Goal: Task Accomplishment & Management: Complete application form

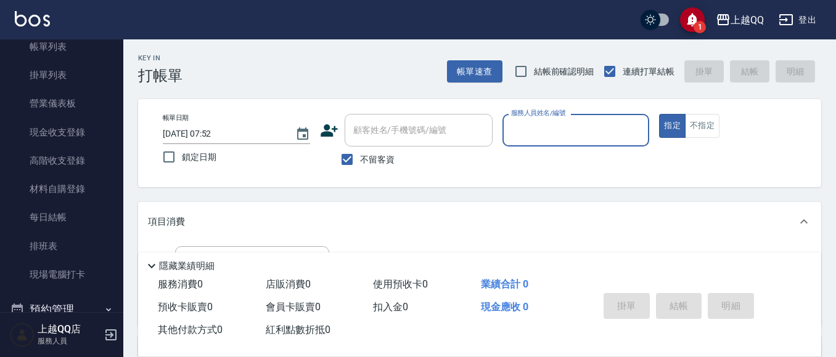
scroll to position [200, 0]
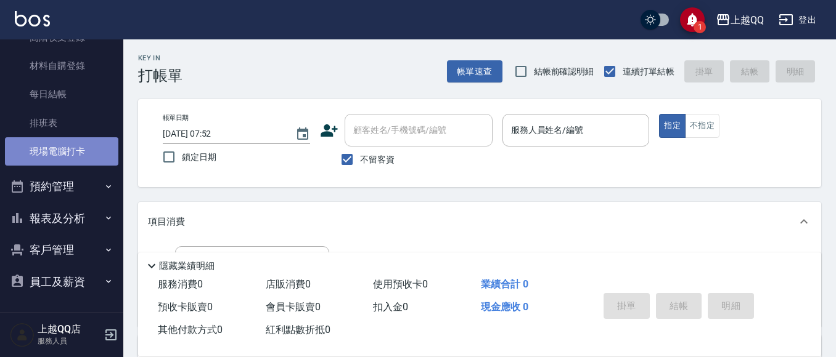
click at [95, 149] on link "現場電腦打卡" at bounding box center [61, 151] width 113 height 28
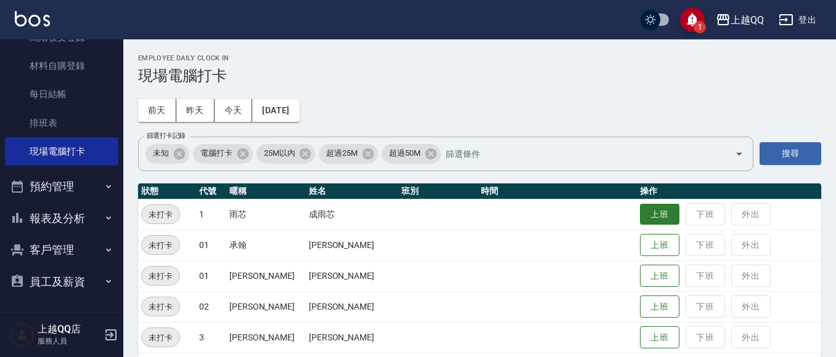
click at [645, 216] on button "上班" at bounding box center [659, 215] width 39 height 22
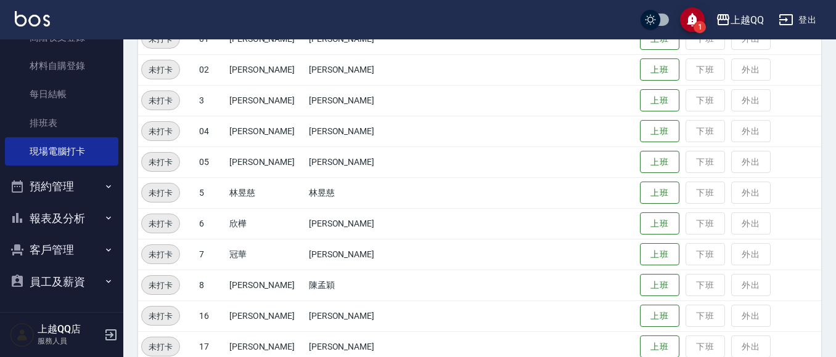
scroll to position [258, 0]
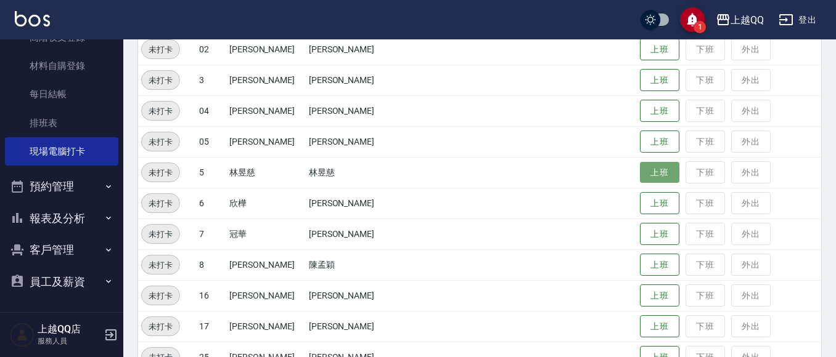
click at [654, 173] on button "上班" at bounding box center [659, 173] width 39 height 22
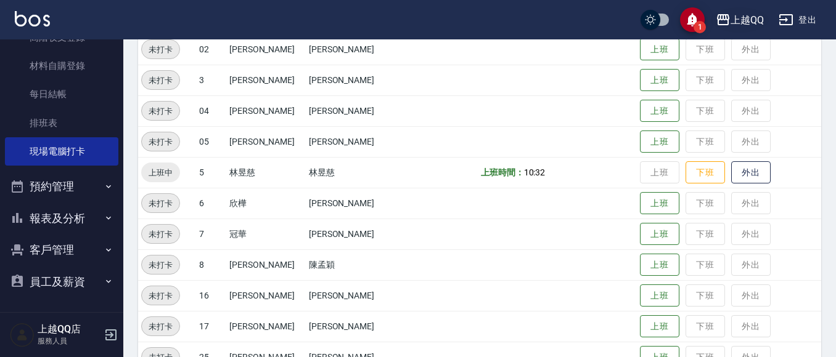
drag, startPoint x: 644, startPoint y: 83, endPoint x: 763, endPoint y: 17, distance: 136.0
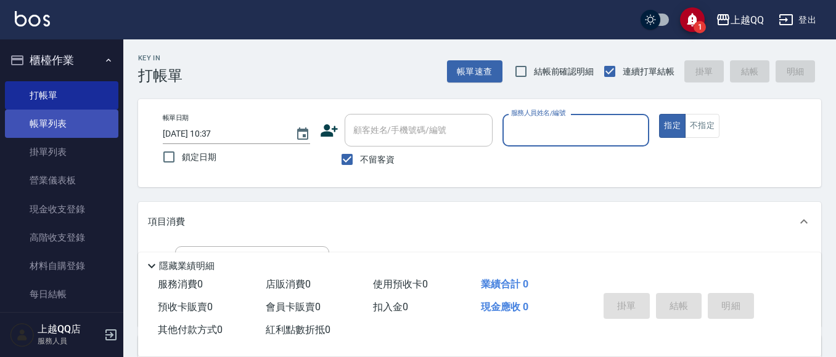
click at [69, 117] on link "帳單列表" at bounding box center [61, 124] width 113 height 28
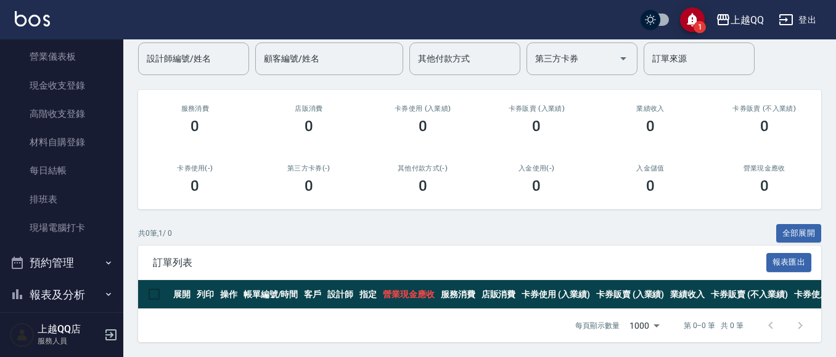
scroll to position [200, 0]
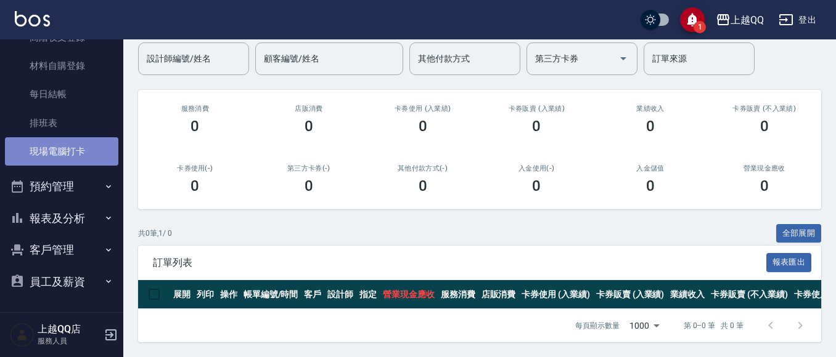
click at [84, 154] on link "現場電腦打卡" at bounding box center [61, 151] width 113 height 28
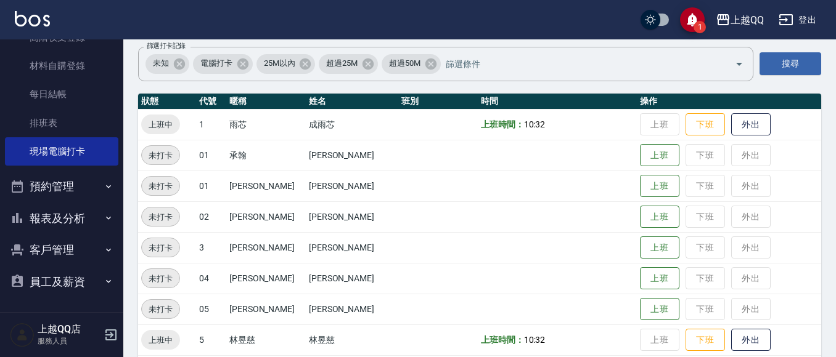
scroll to position [246, 0]
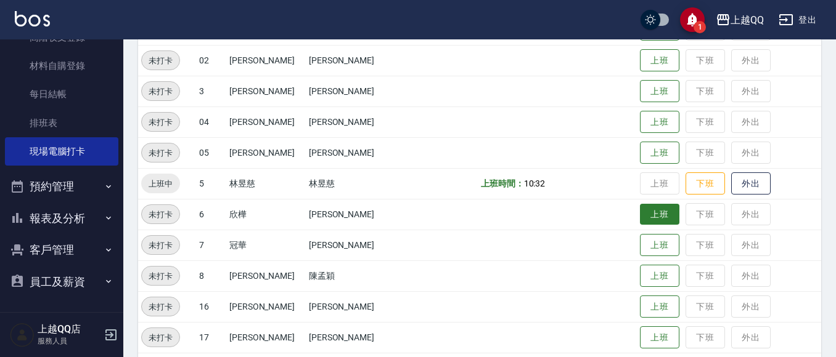
click at [640, 218] on button "上班" at bounding box center [659, 215] width 39 height 22
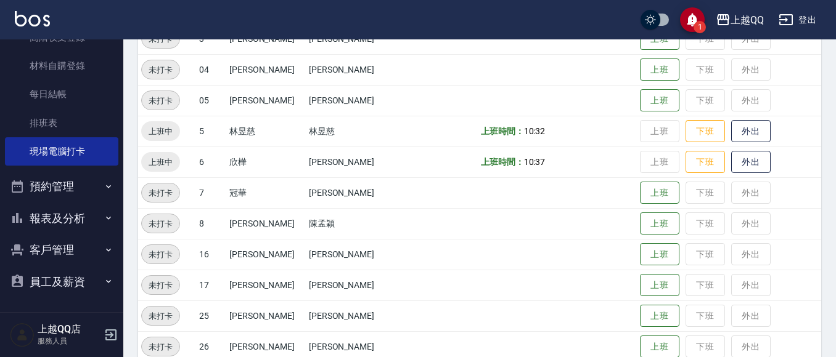
scroll to position [370, 0]
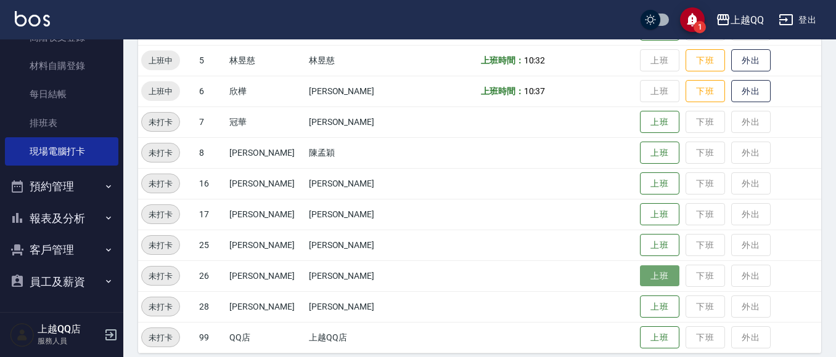
click at [640, 274] on button "上班" at bounding box center [659, 277] width 39 height 22
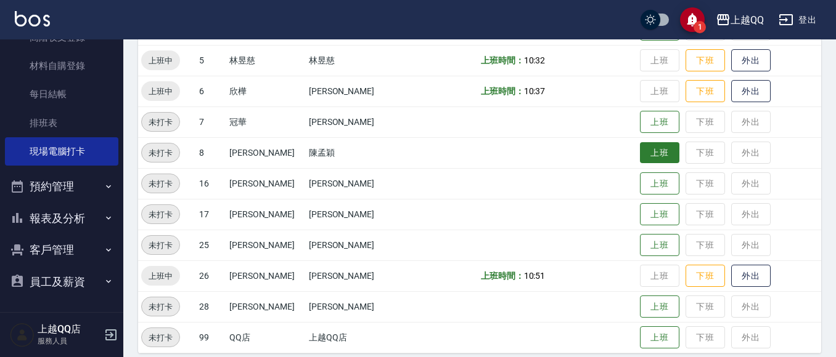
click at [661, 155] on button "上班" at bounding box center [659, 153] width 39 height 22
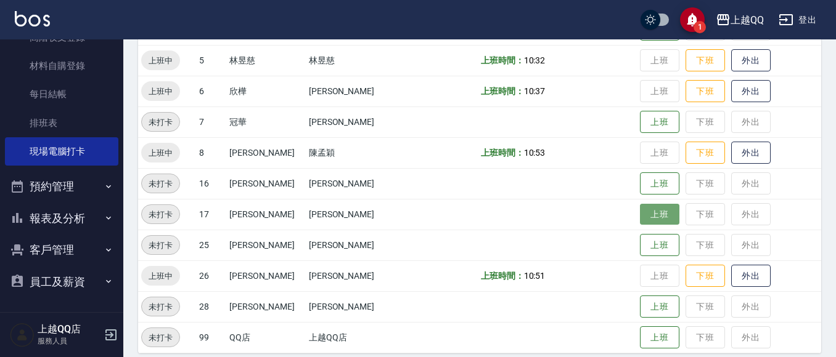
click at [643, 215] on button "上班" at bounding box center [659, 215] width 39 height 22
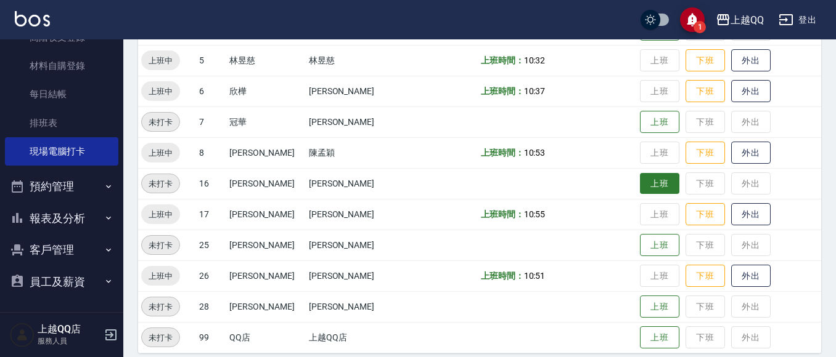
drag, startPoint x: 665, startPoint y: 196, endPoint x: 656, endPoint y: 188, distance: 11.8
click at [664, 195] on td "上班 下班 外出" at bounding box center [729, 183] width 184 height 31
click at [656, 188] on button "上班" at bounding box center [659, 184] width 39 height 22
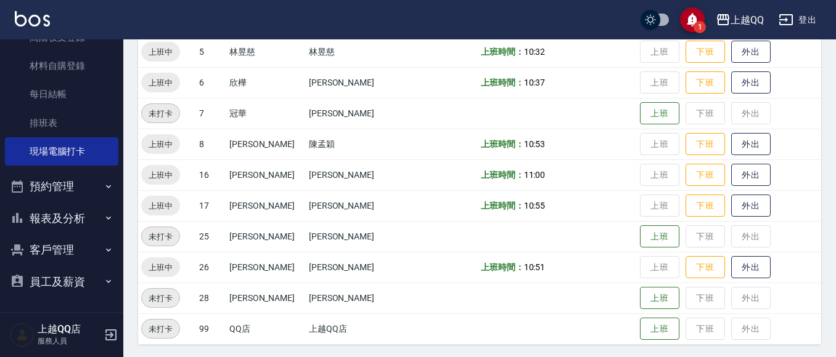
scroll to position [381, 0]
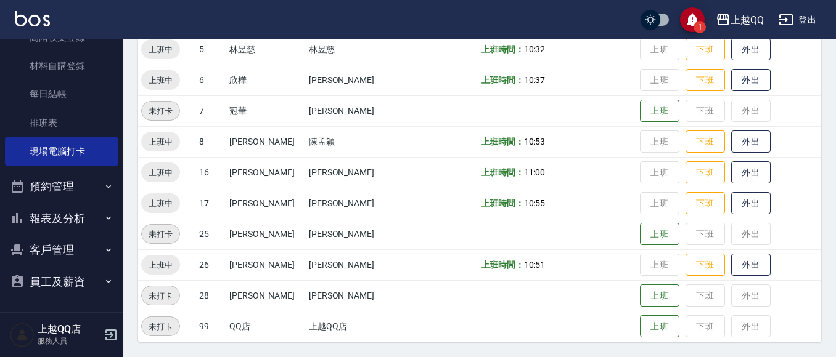
drag, startPoint x: 104, startPoint y: 219, endPoint x: 111, endPoint y: 218, distance: 7.0
click at [111, 218] on button "報表及分析" at bounding box center [61, 219] width 113 height 32
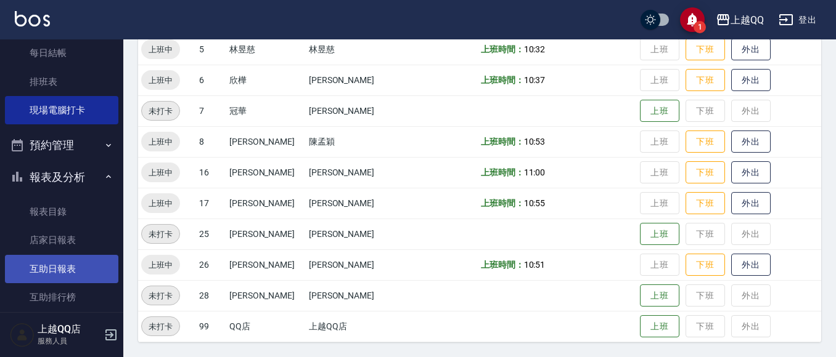
scroll to position [324, 0]
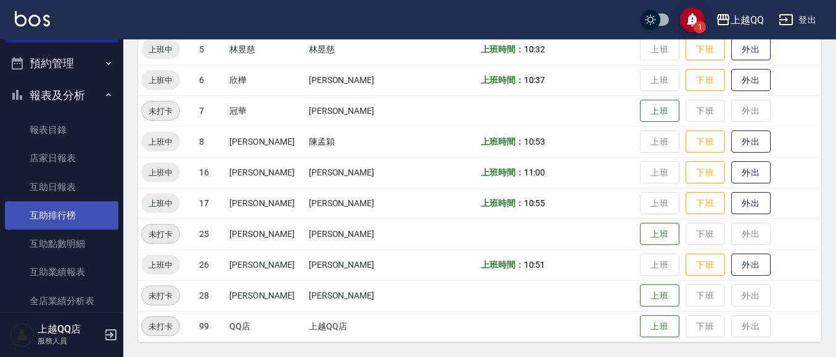
click at [73, 210] on link "互助排行榜" at bounding box center [61, 216] width 113 height 28
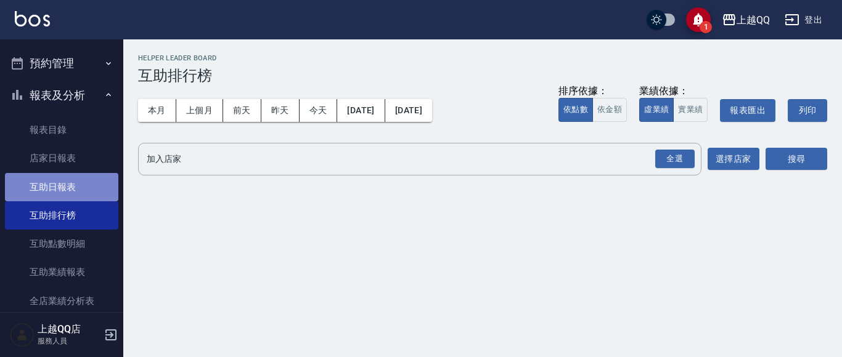
click at [86, 188] on link "互助日報表" at bounding box center [61, 187] width 113 height 28
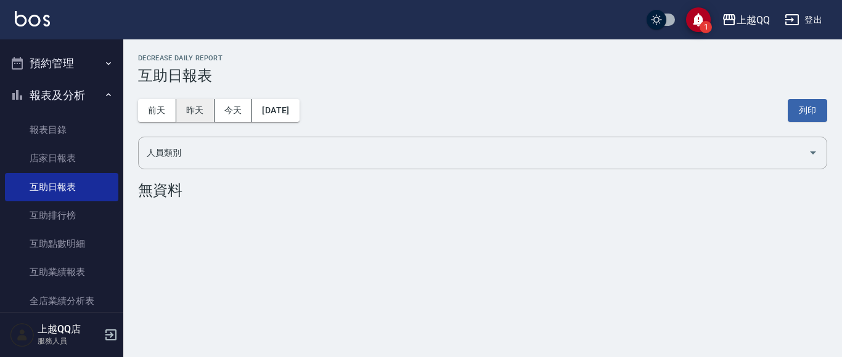
click at [185, 104] on button "昨天" at bounding box center [195, 110] width 38 height 23
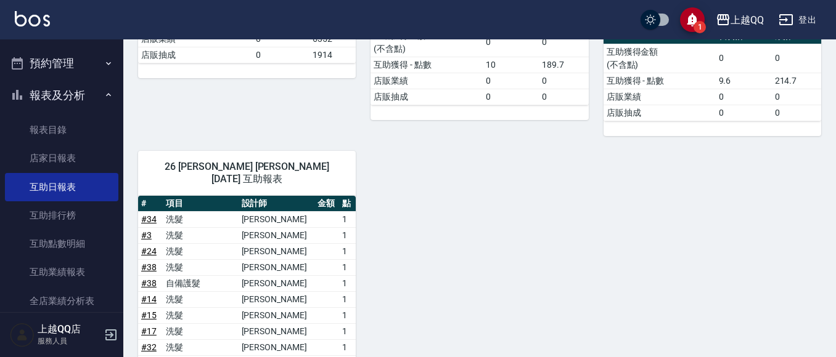
scroll to position [773, 0]
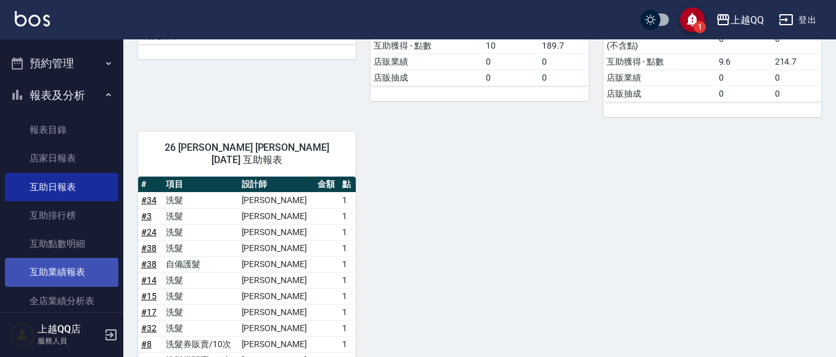
click at [65, 269] on link "互助業績報表" at bounding box center [61, 272] width 113 height 28
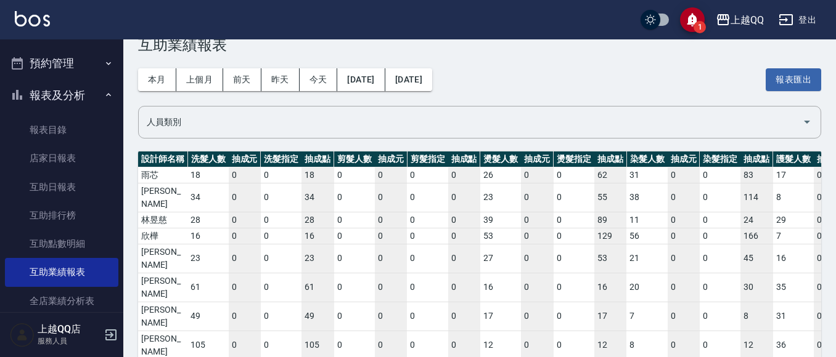
scroll to position [0, 683]
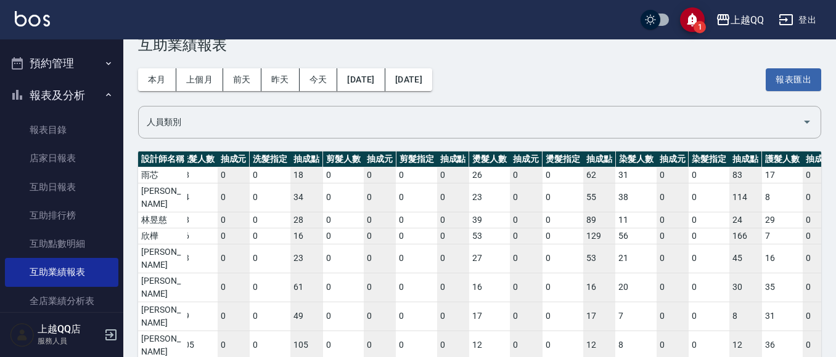
scroll to position [0, 0]
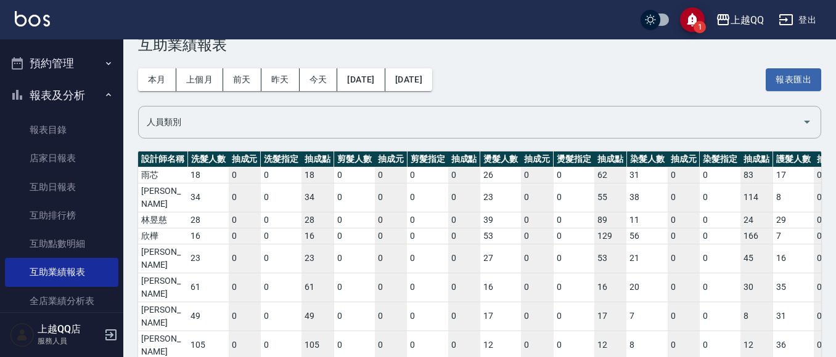
drag, startPoint x: 332, startPoint y: 324, endPoint x: 152, endPoint y: 306, distance: 181.4
click at [136, 316] on div "Helper Performance Report 互助業績報表 本月 上個月 [DATE] [DATE] [DATE] [DATE] [DATE] 報表匯出…" at bounding box center [479, 222] width 712 height 426
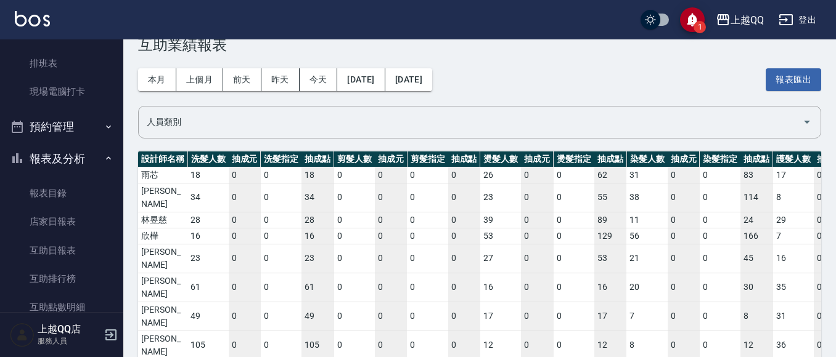
scroll to position [308, 0]
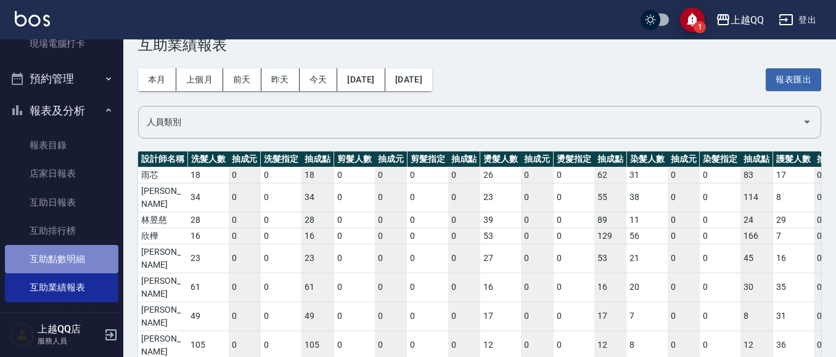
click at [91, 248] on link "互助點數明細" at bounding box center [61, 259] width 113 height 28
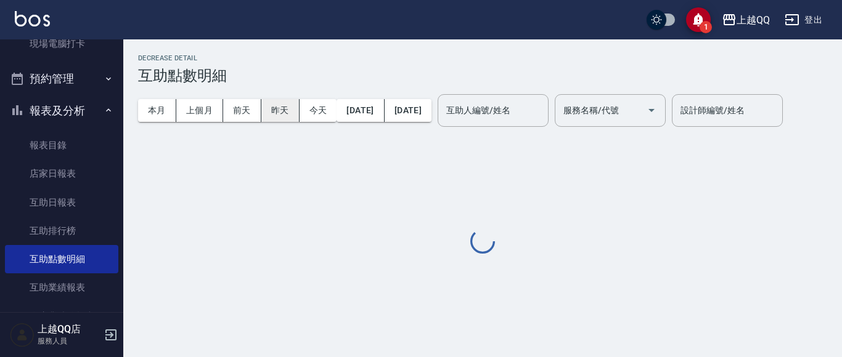
click at [285, 105] on button "昨天" at bounding box center [280, 110] width 38 height 23
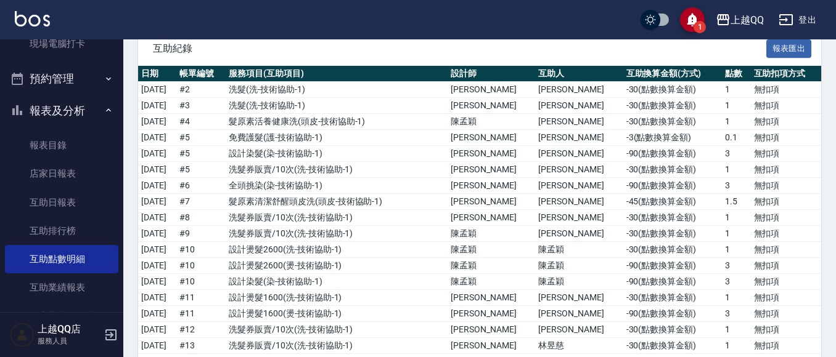
scroll to position [123, 0]
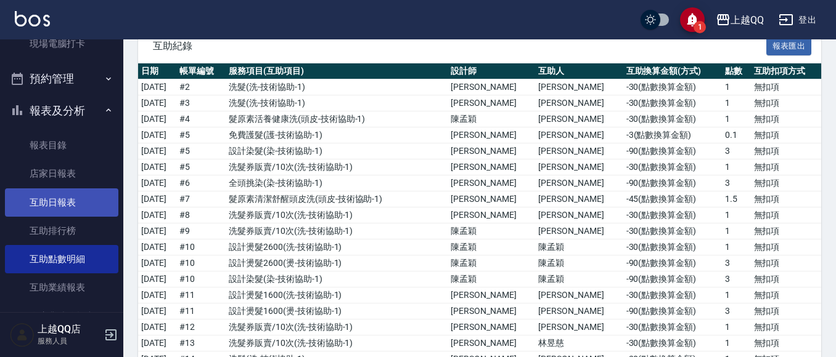
click at [91, 210] on link "互助日報表" at bounding box center [61, 203] width 113 height 28
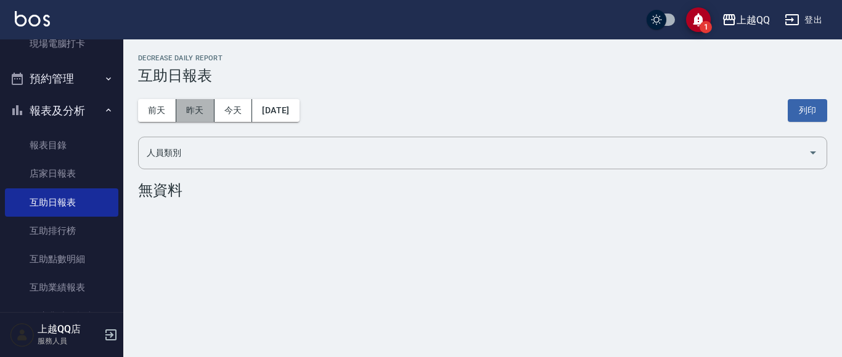
click at [203, 118] on button "昨天" at bounding box center [195, 110] width 38 height 23
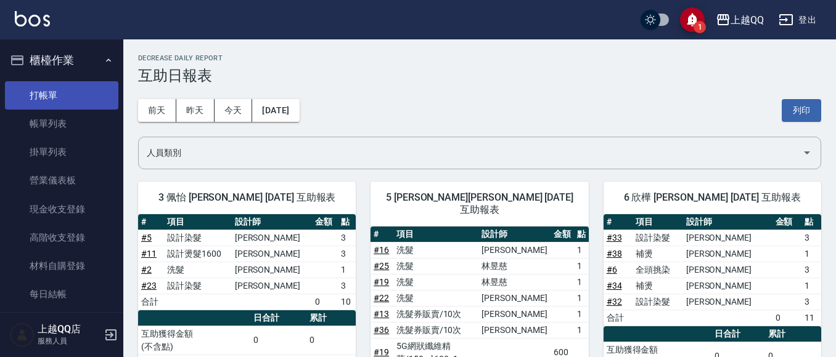
click at [53, 90] on link "打帳單" at bounding box center [61, 95] width 113 height 28
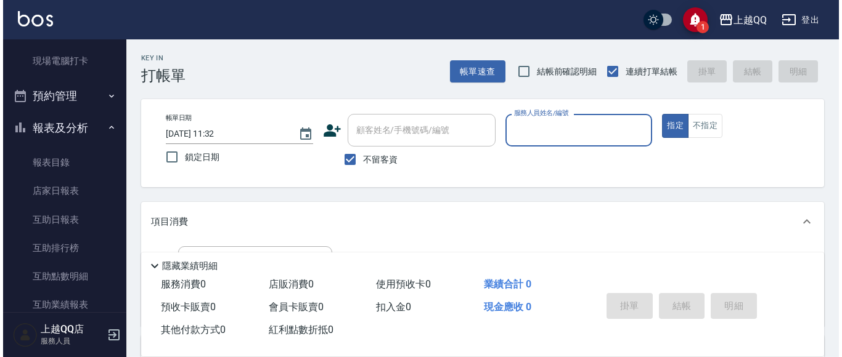
scroll to position [308, 0]
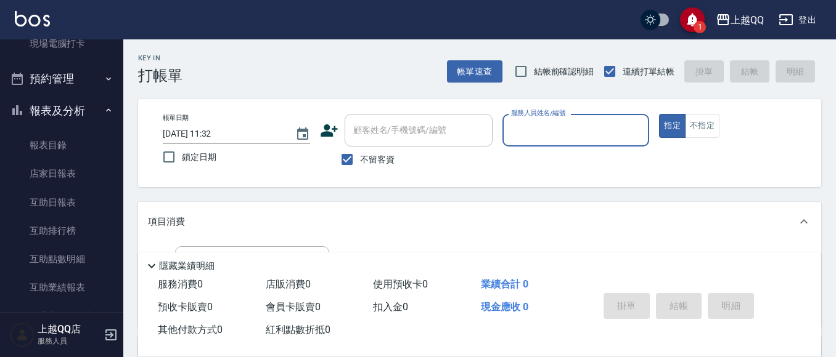
click at [76, 197] on link "互助日報表" at bounding box center [61, 203] width 113 height 28
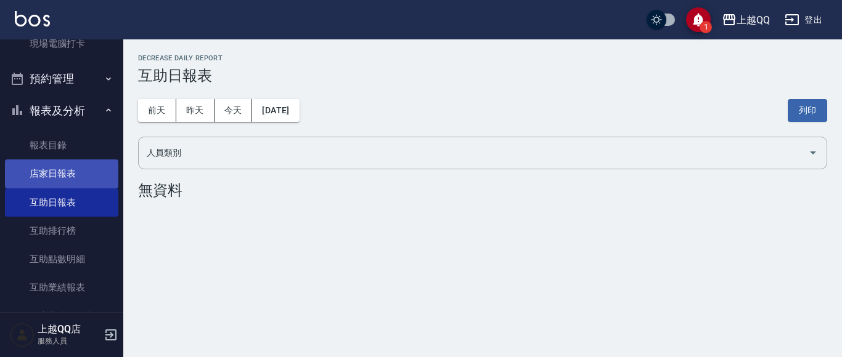
click at [64, 176] on link "店家日報表" at bounding box center [61, 174] width 113 height 28
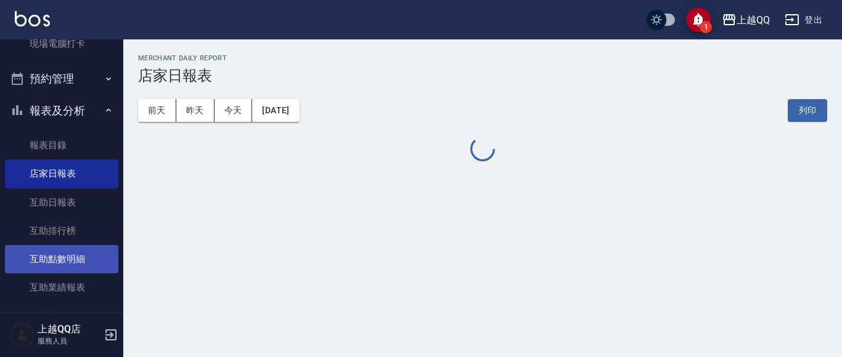
click at [78, 249] on link "互助點數明細" at bounding box center [61, 259] width 113 height 28
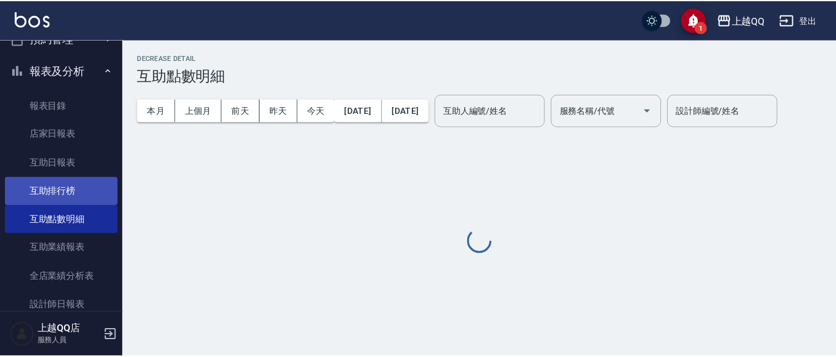
scroll to position [370, 0]
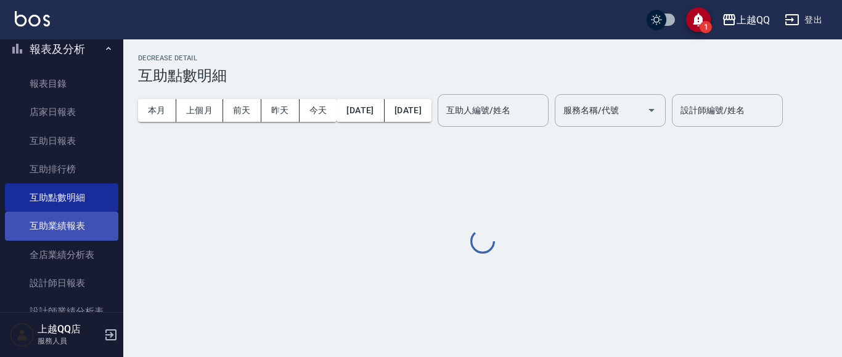
click at [83, 223] on link "互助業績報表" at bounding box center [61, 226] width 113 height 28
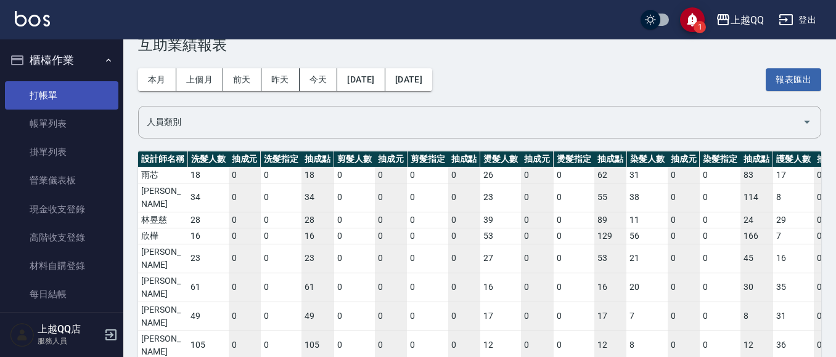
click at [74, 93] on link "打帳單" at bounding box center [61, 95] width 113 height 28
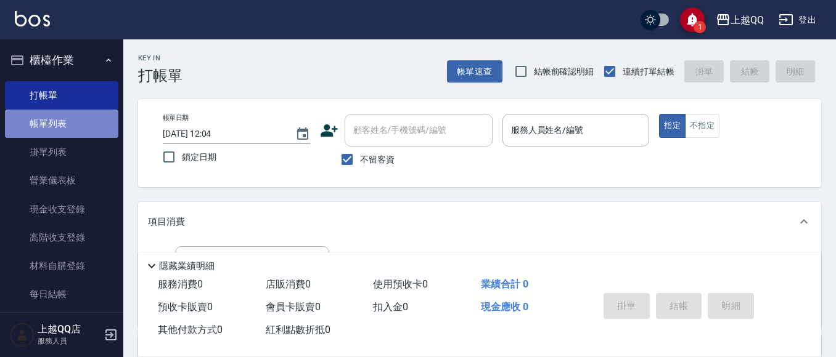
click at [62, 124] on link "帳單列表" at bounding box center [61, 124] width 113 height 28
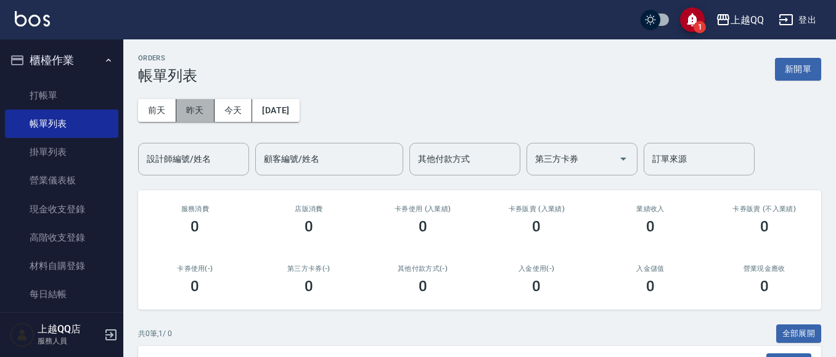
click at [200, 110] on button "昨天" at bounding box center [195, 110] width 38 height 23
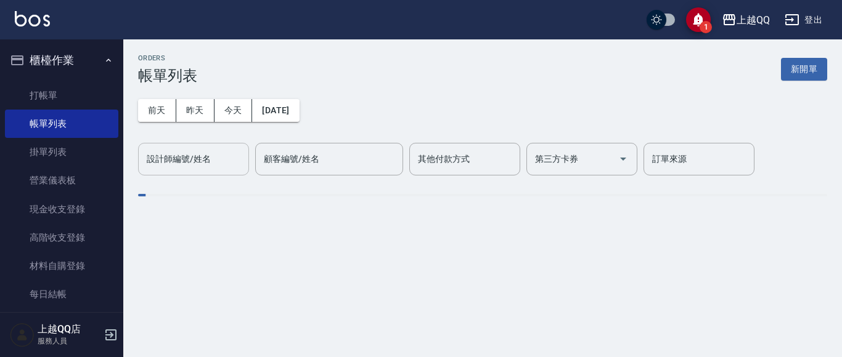
click at [195, 157] on div "設計師編號/姓名 設計師編號/姓名" at bounding box center [193, 159] width 111 height 33
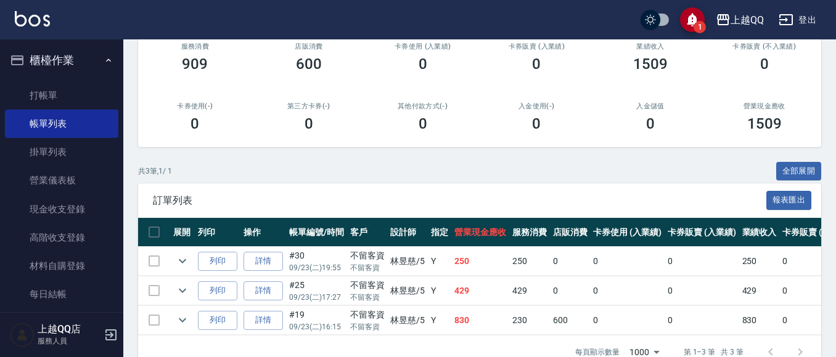
scroll to position [185, 0]
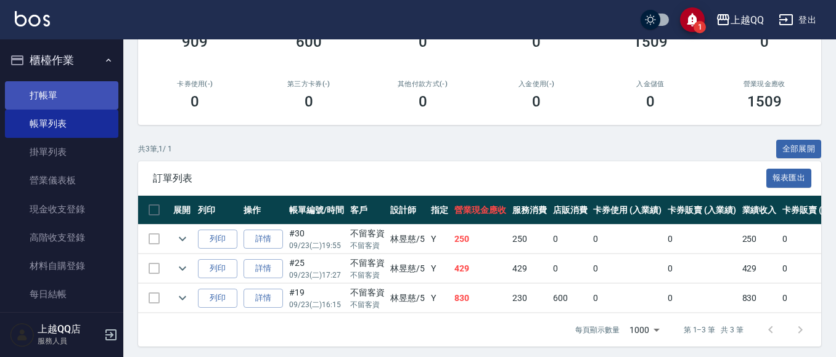
type input "[PERSON_NAME]5"
click at [29, 86] on link "打帳單" at bounding box center [61, 95] width 113 height 28
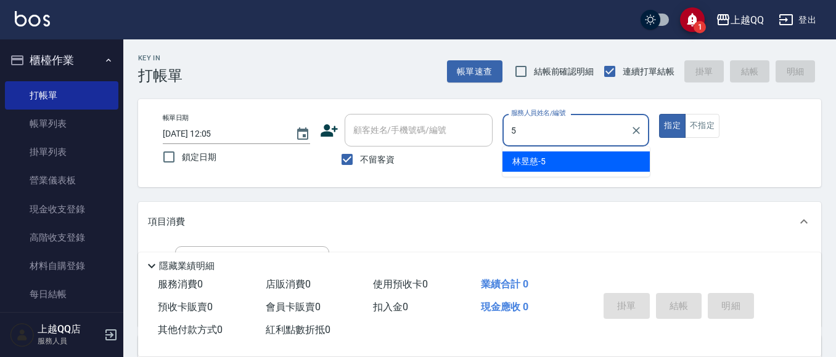
type input "5"
type button "true"
type input "[PERSON_NAME]5"
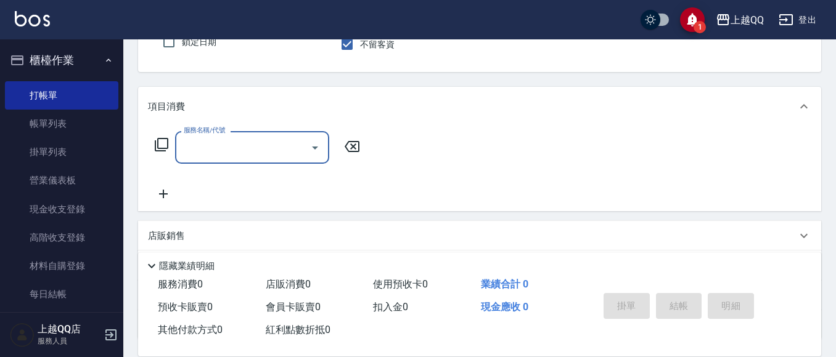
scroll to position [123, 0]
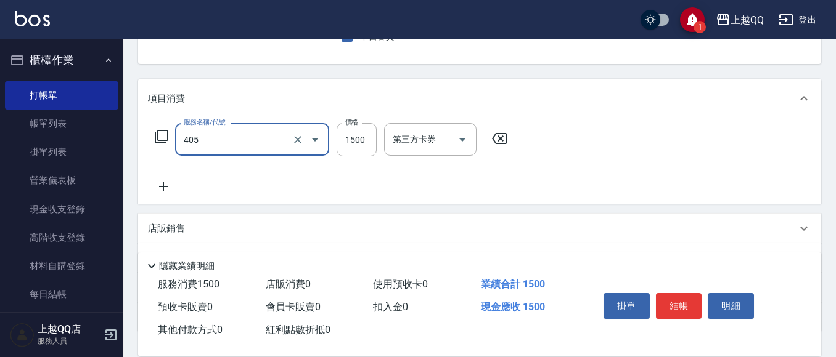
type input "設計染髮/網路(405)"
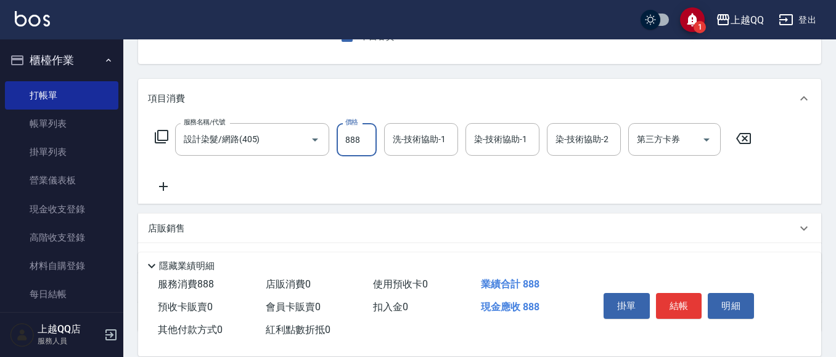
type input "888"
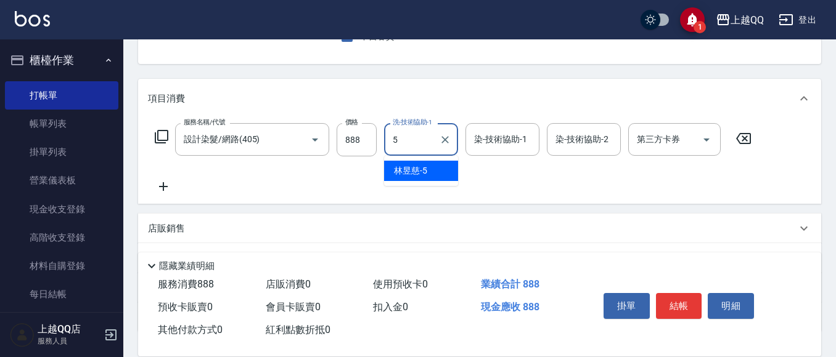
type input "[PERSON_NAME]5"
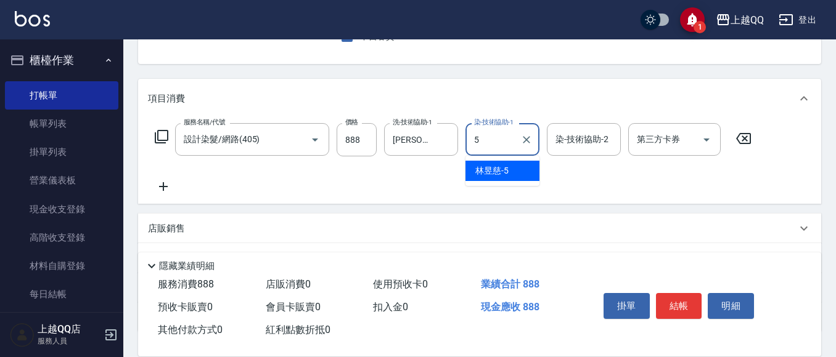
type input "[PERSON_NAME]5"
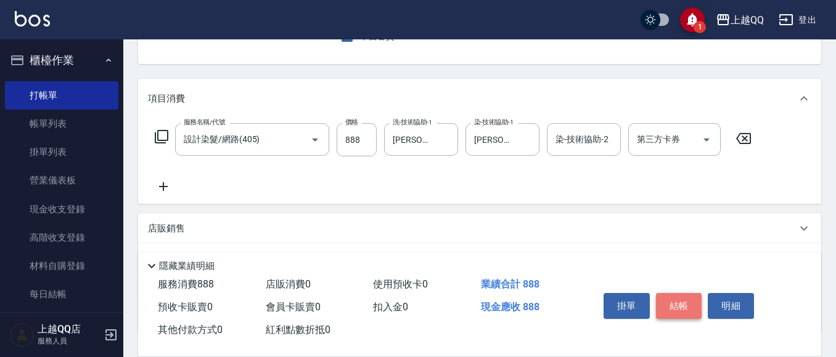
click at [664, 304] on button "結帳" at bounding box center [679, 306] width 46 height 26
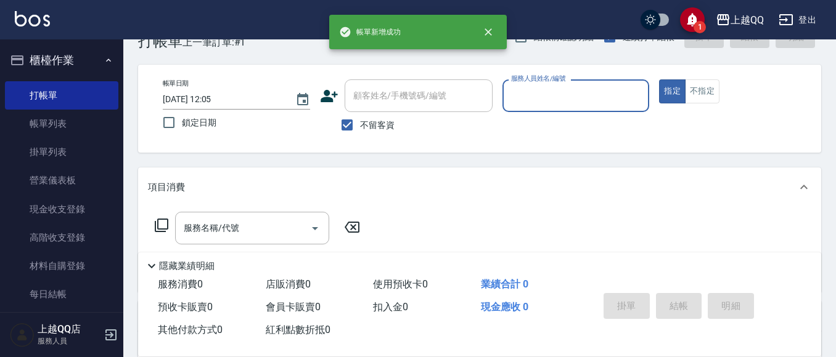
scroll to position [0, 0]
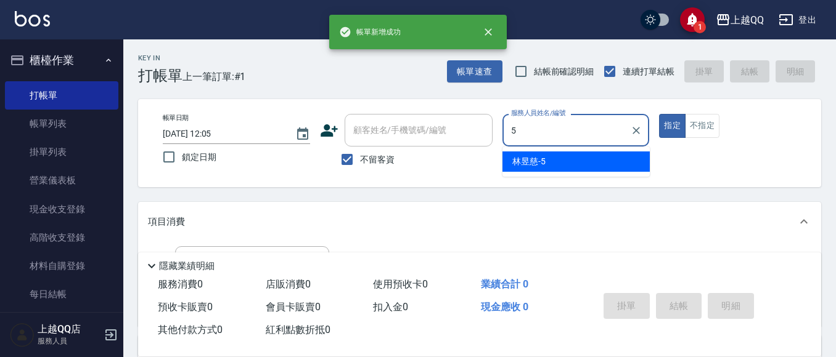
type input "[PERSON_NAME]5"
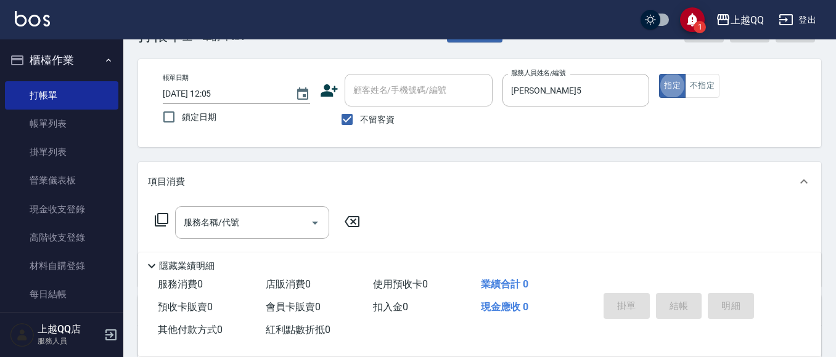
scroll to position [62, 0]
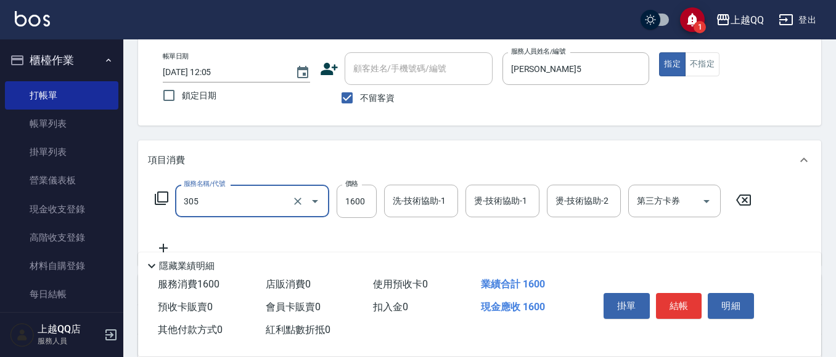
type input "設計燙髮1600(305)"
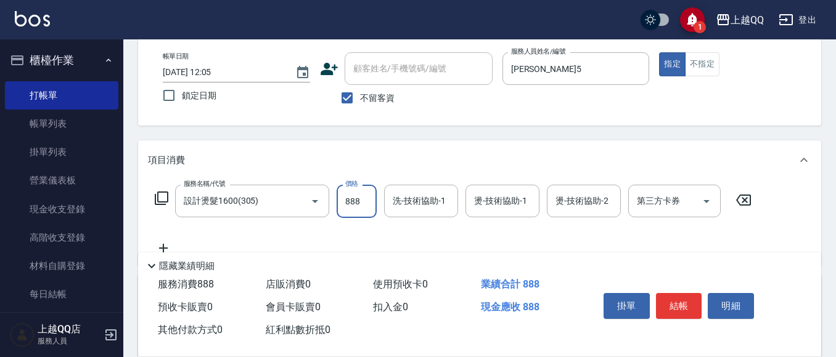
type input "888"
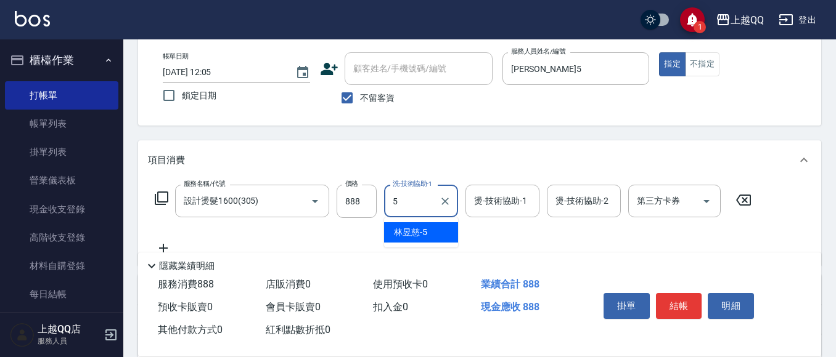
type input "[PERSON_NAME]5"
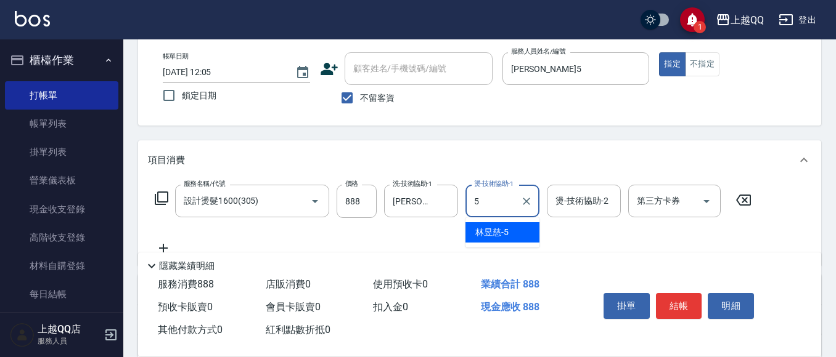
type input "[PERSON_NAME]5"
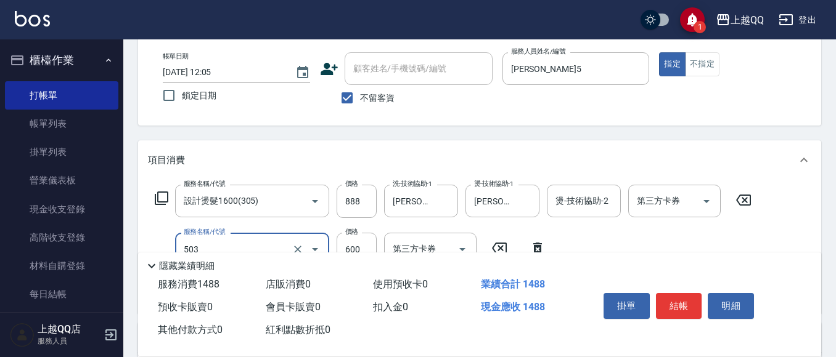
type input "小麥蛋白護髮(503)"
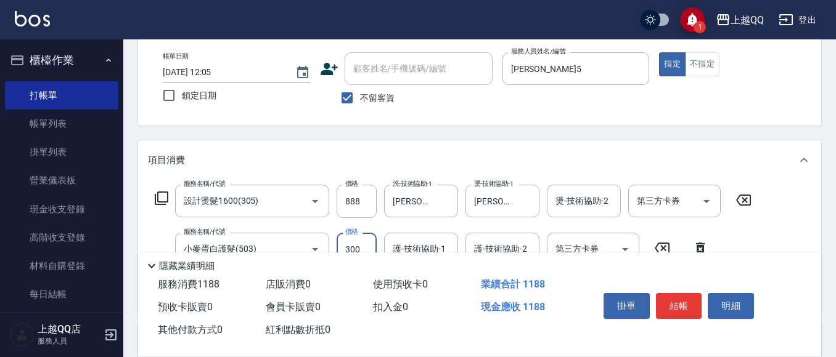
type input "300"
type input "[PERSON_NAME]5"
click at [674, 308] on button "結帳" at bounding box center [679, 306] width 46 height 26
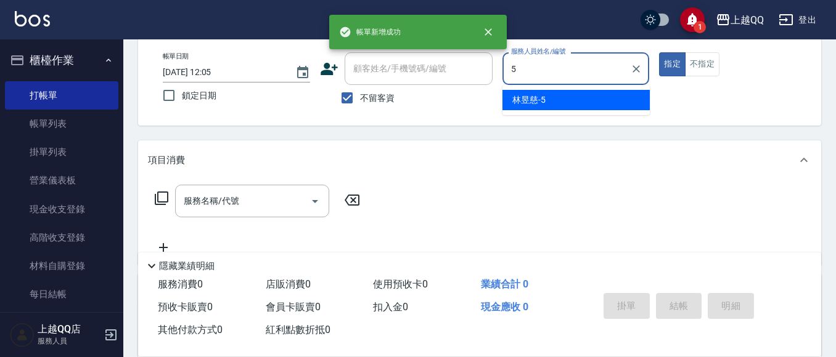
type input "[PERSON_NAME]5"
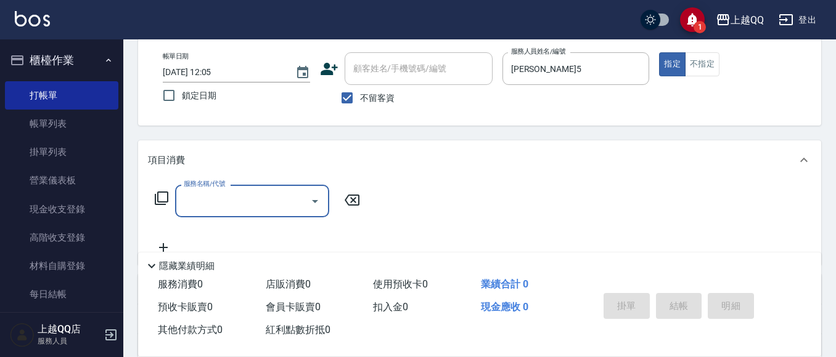
click at [383, 98] on span "不留客資" at bounding box center [377, 98] width 35 height 13
click at [360, 98] on input "不留客資" at bounding box center [347, 98] width 26 height 26
checkbox input "false"
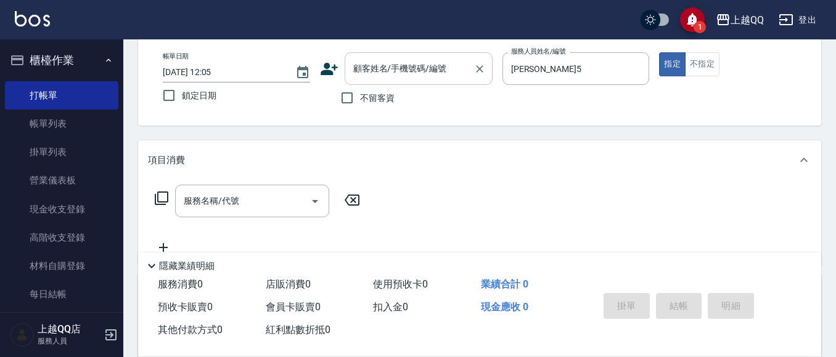
click at [383, 71] on input "顧客姓名/手機號碼/編號" at bounding box center [409, 69] width 118 height 22
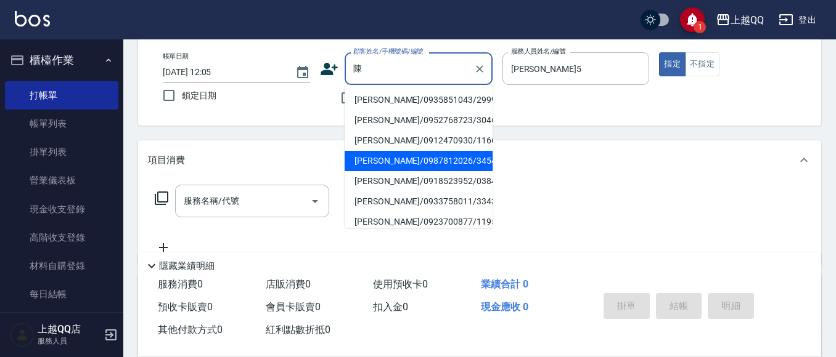
click at [415, 161] on li "[PERSON_NAME]/0987812026/3454" at bounding box center [418, 161] width 148 height 20
type input "[PERSON_NAME]/0987812026/3454"
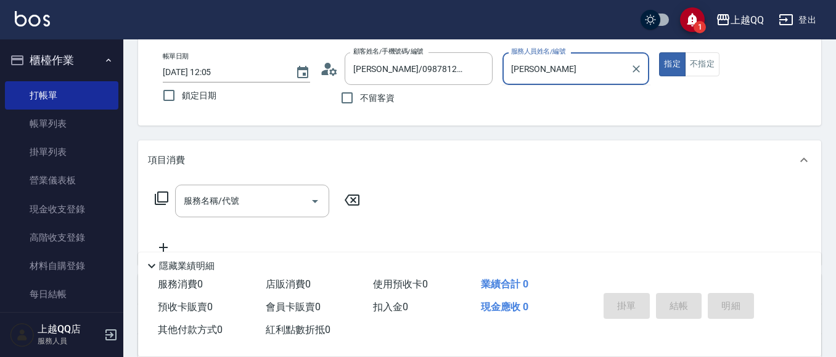
type input "佩"
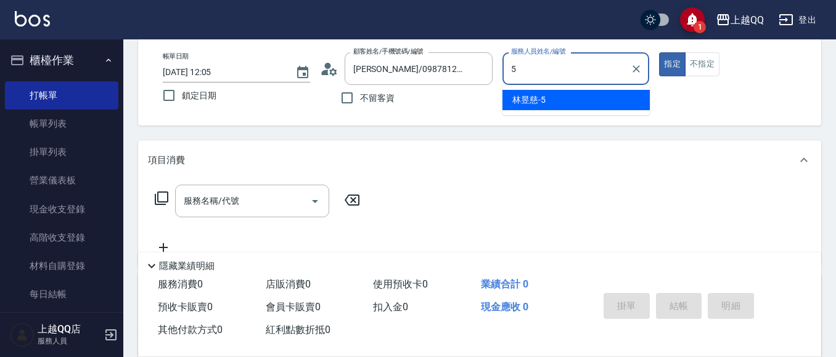
type input "[PERSON_NAME]5"
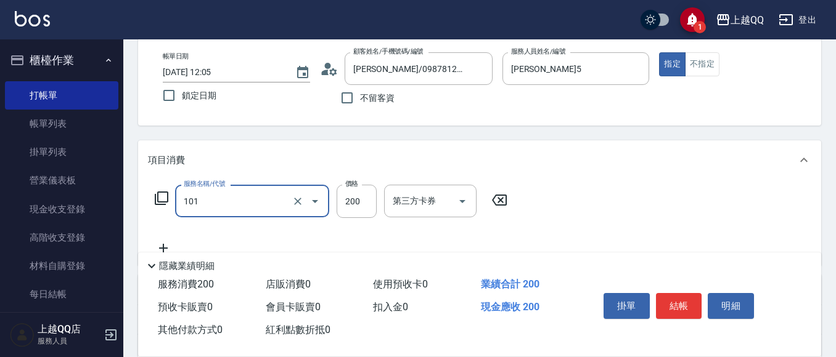
type input "洗髮(101)"
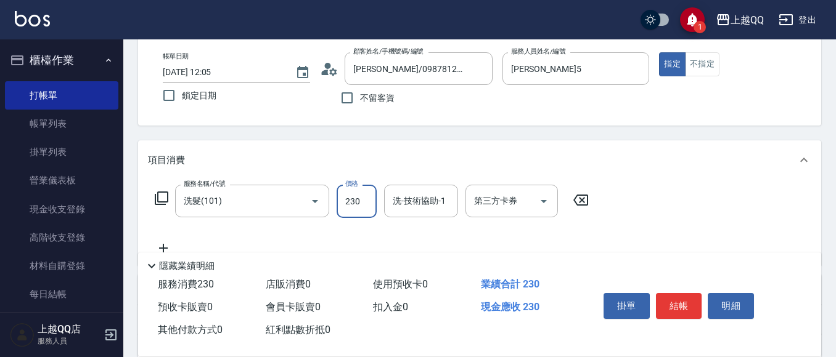
type input "230"
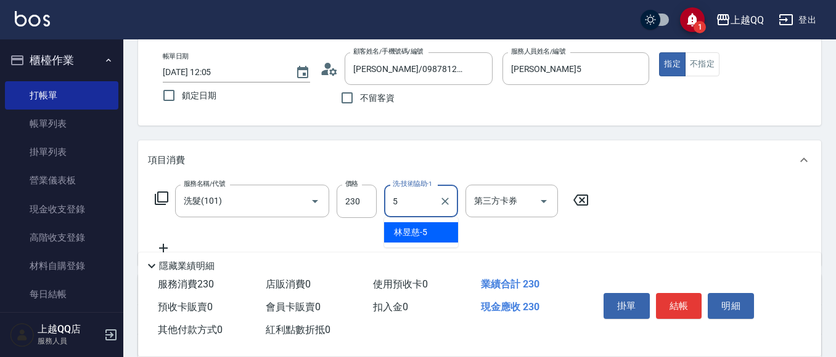
type input "[PERSON_NAME]5"
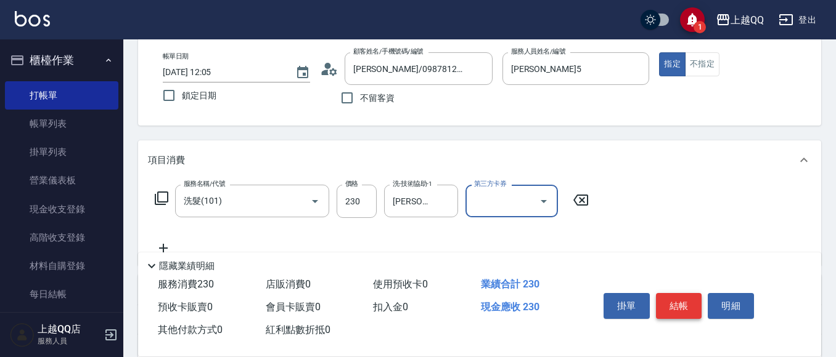
click at [690, 312] on button "結帳" at bounding box center [679, 306] width 46 height 26
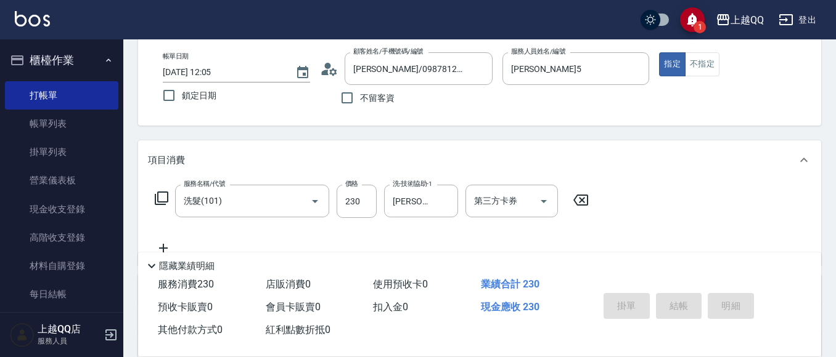
type input "[DATE] 12:06"
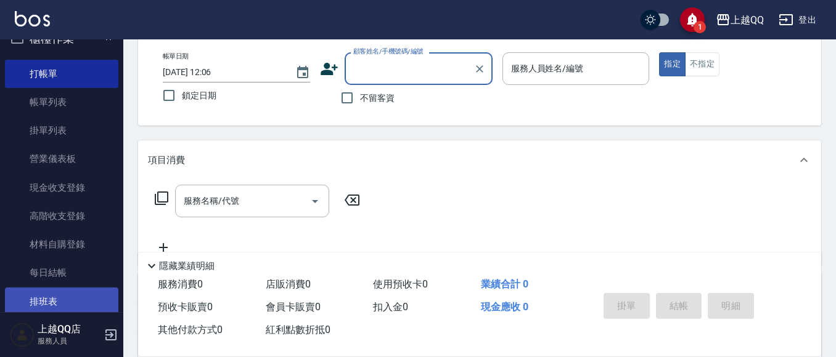
scroll to position [0, 0]
